Goal: Navigation & Orientation: Understand site structure

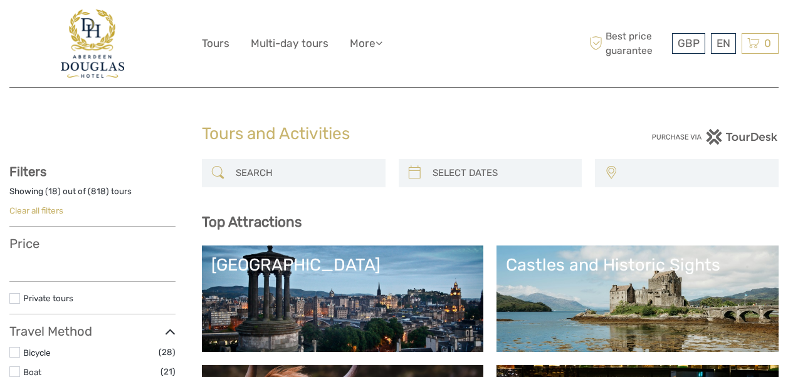
select select
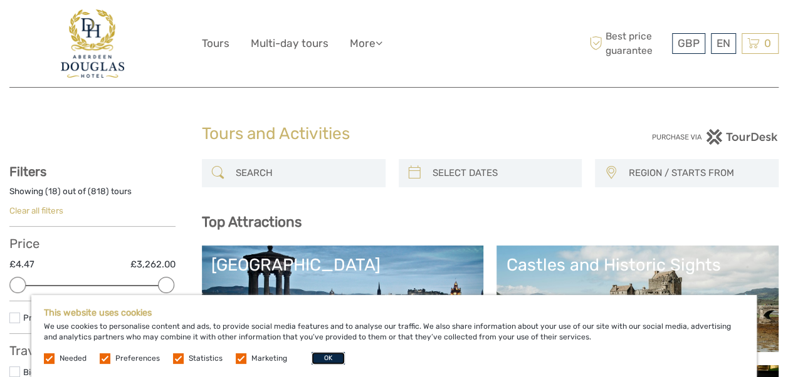
click at [325, 359] on button "OK" at bounding box center [327, 358] width 33 height 13
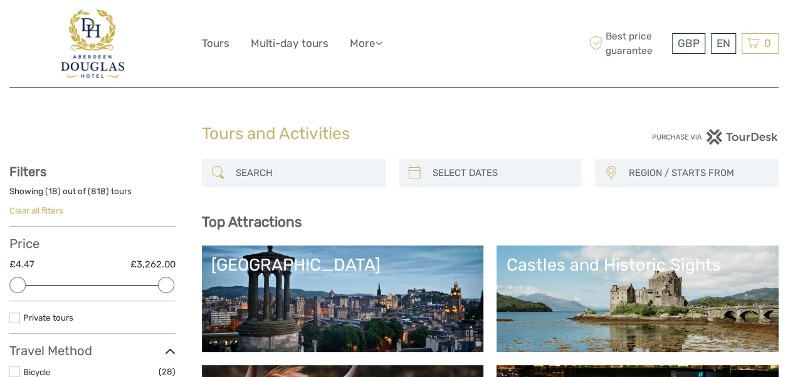
click at [91, 33] on img at bounding box center [92, 43] width 63 height 68
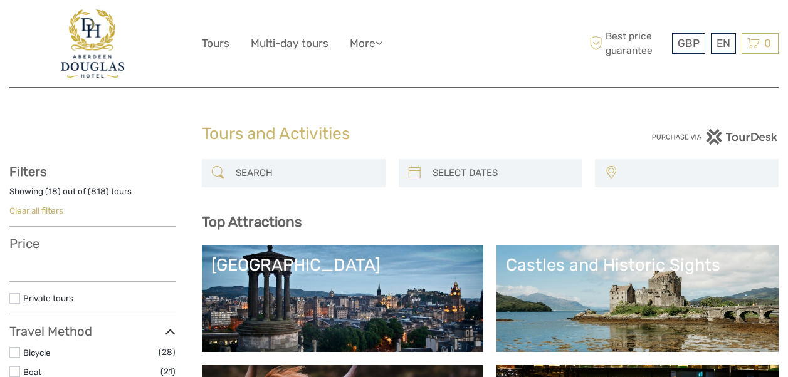
select select
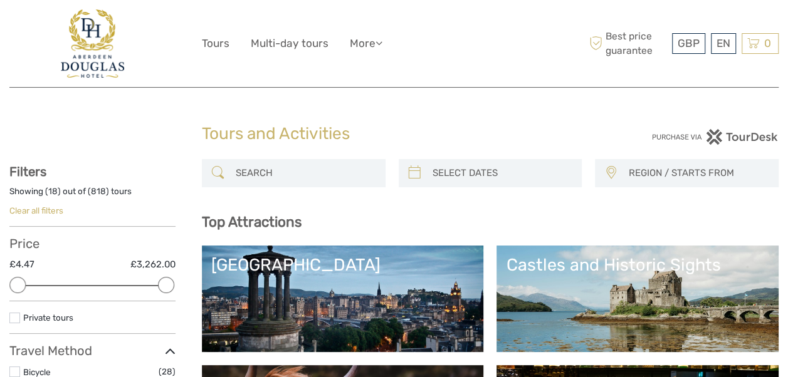
click at [91, 33] on img at bounding box center [92, 43] width 63 height 68
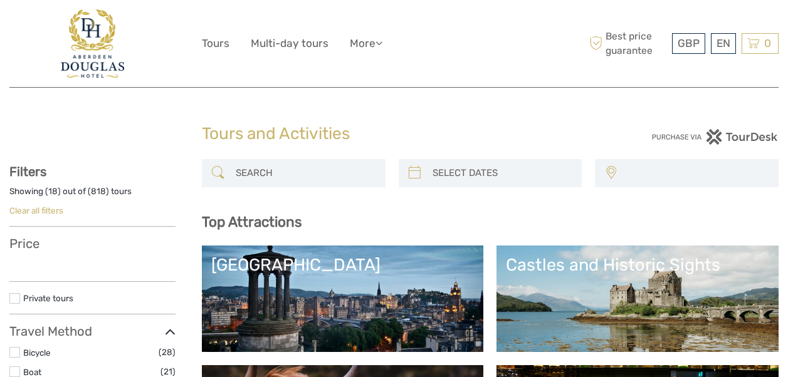
select select
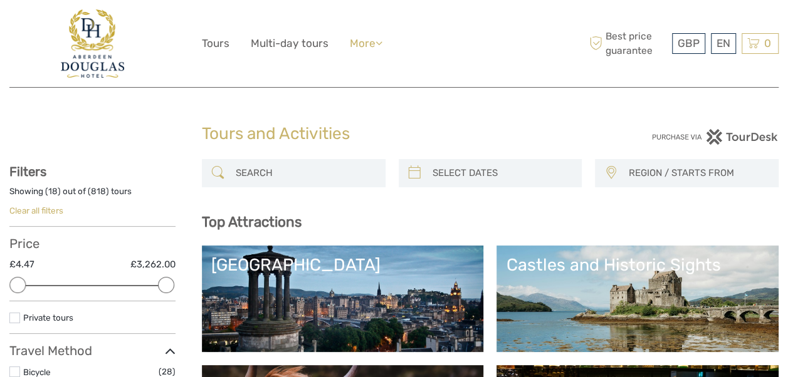
click at [382, 41] on icon at bounding box center [378, 43] width 7 height 11
click at [428, 36] on div "GBP GBP € $ EN English Español Deutsch Tours Multi-day tours More Travel Articl…" at bounding box center [394, 43] width 385 height 68
